Goal: Task Accomplishment & Management: Use online tool/utility

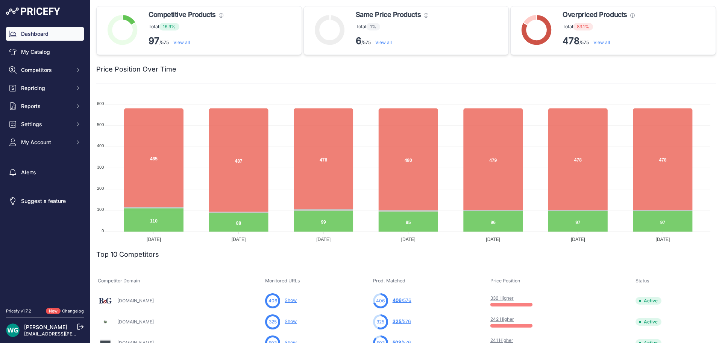
click at [35, 89] on span "Repricing" at bounding box center [45, 88] width 49 height 8
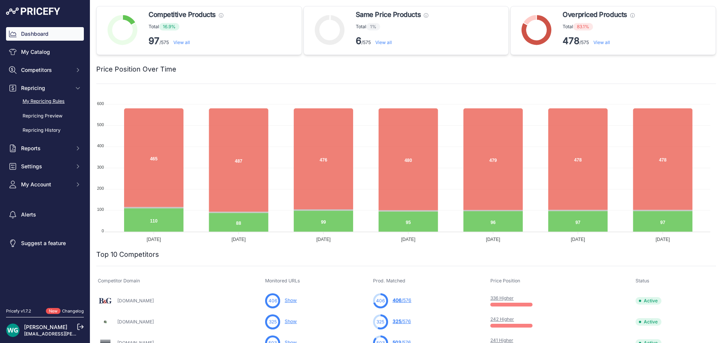
click at [53, 100] on link "My Repricing Rules" at bounding box center [45, 101] width 78 height 13
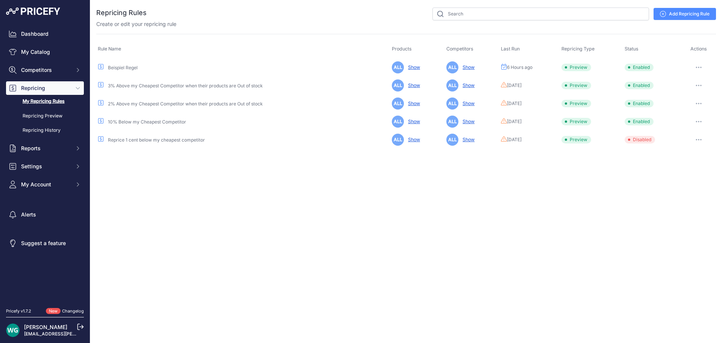
click at [698, 66] on button "button" at bounding box center [698, 67] width 15 height 11
click at [690, 106] on button "Reprice Now" at bounding box center [691, 107] width 48 height 12
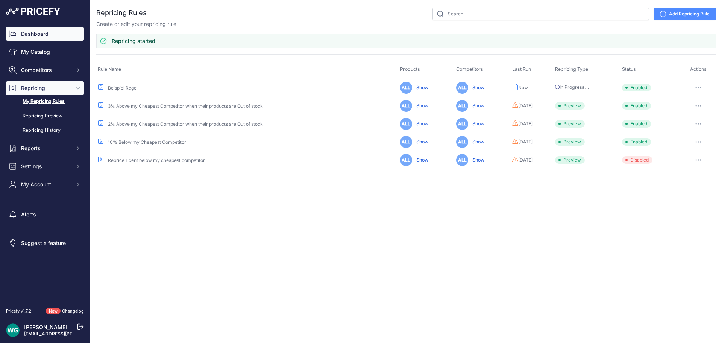
click at [54, 32] on link "Dashboard" at bounding box center [45, 34] width 78 height 14
